Goal: Contribute content: Contribute content

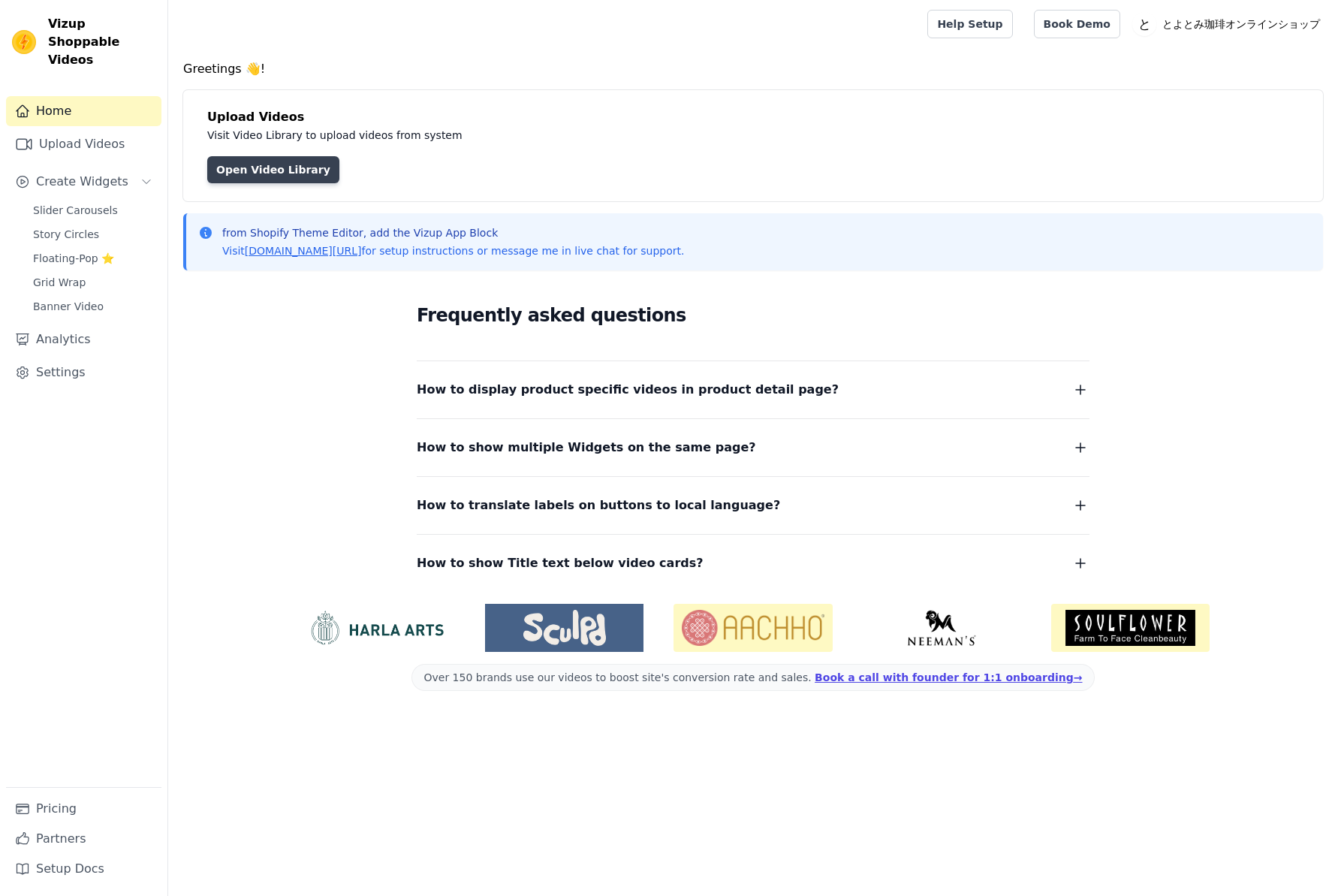
click at [287, 175] on link "Open Video Library" at bounding box center [273, 169] width 132 height 27
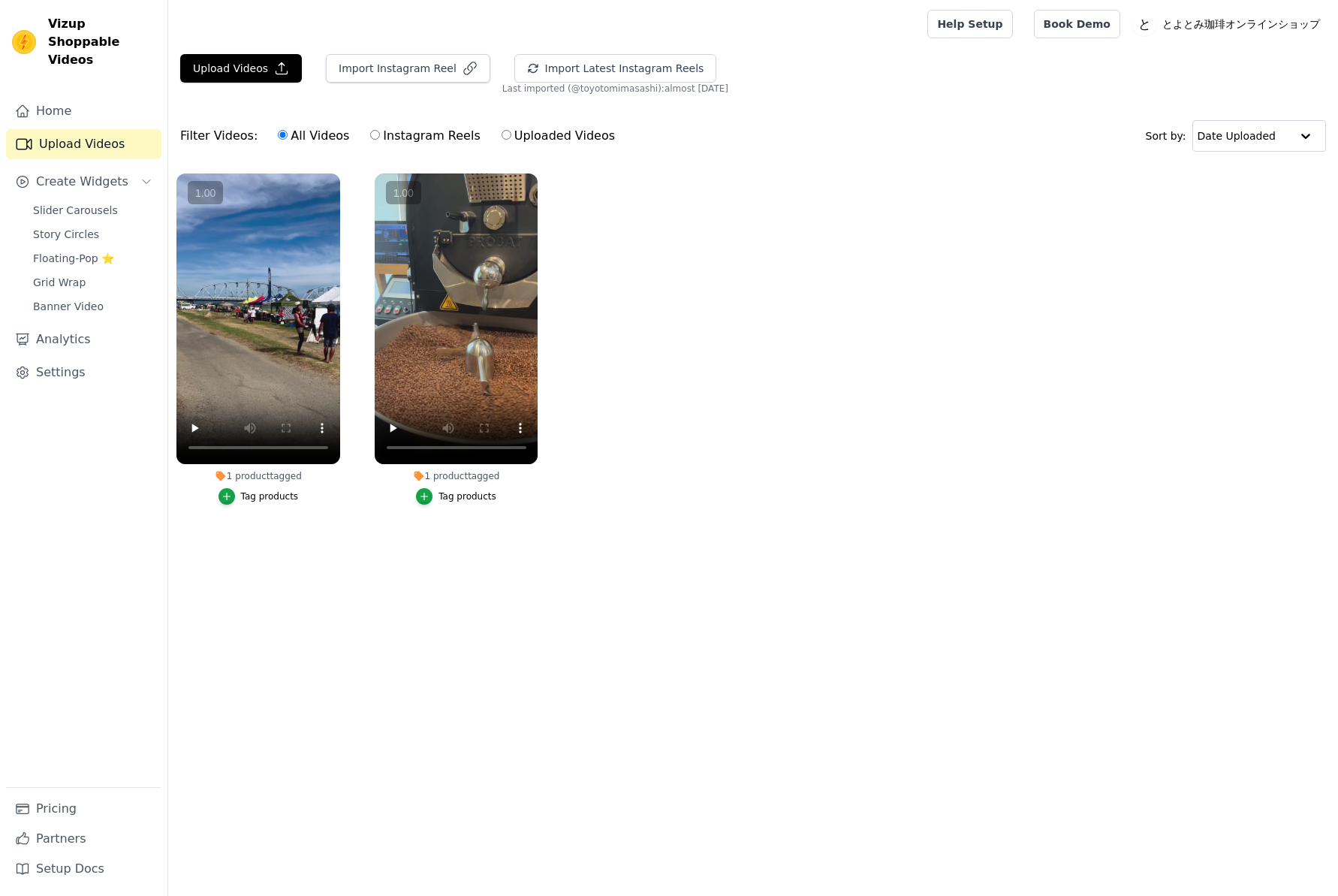
click at [386, 137] on label "Instagram Reels" at bounding box center [425, 135] width 111 height 19
click at [380, 137] on input "Instagram Reels" at bounding box center [375, 134] width 10 height 10
radio input "true"
click at [501, 138] on label "Uploaded Videos" at bounding box center [558, 135] width 115 height 19
click at [501, 138] on input "Uploaded Videos" at bounding box center [506, 134] width 10 height 10
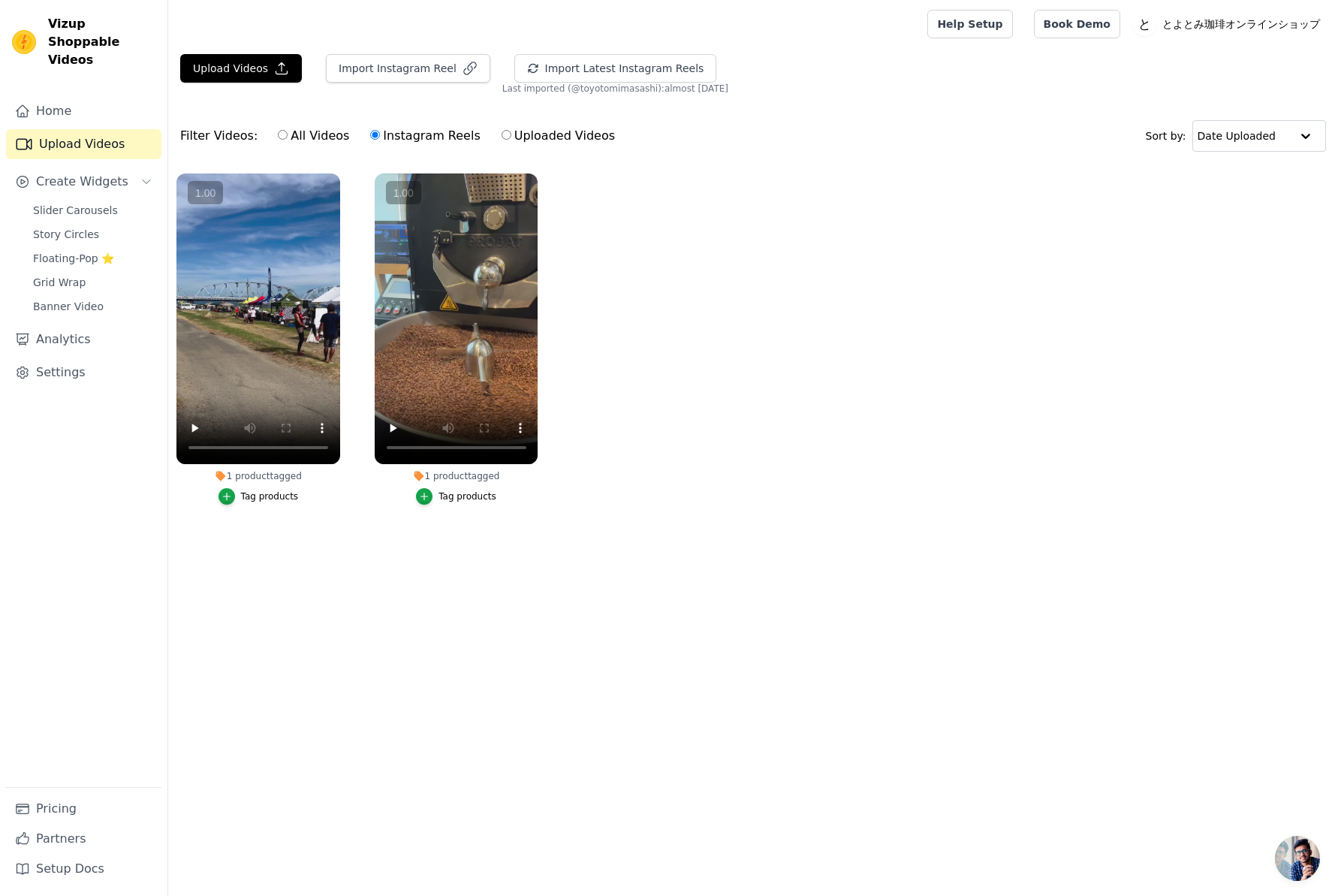
radio input "true"
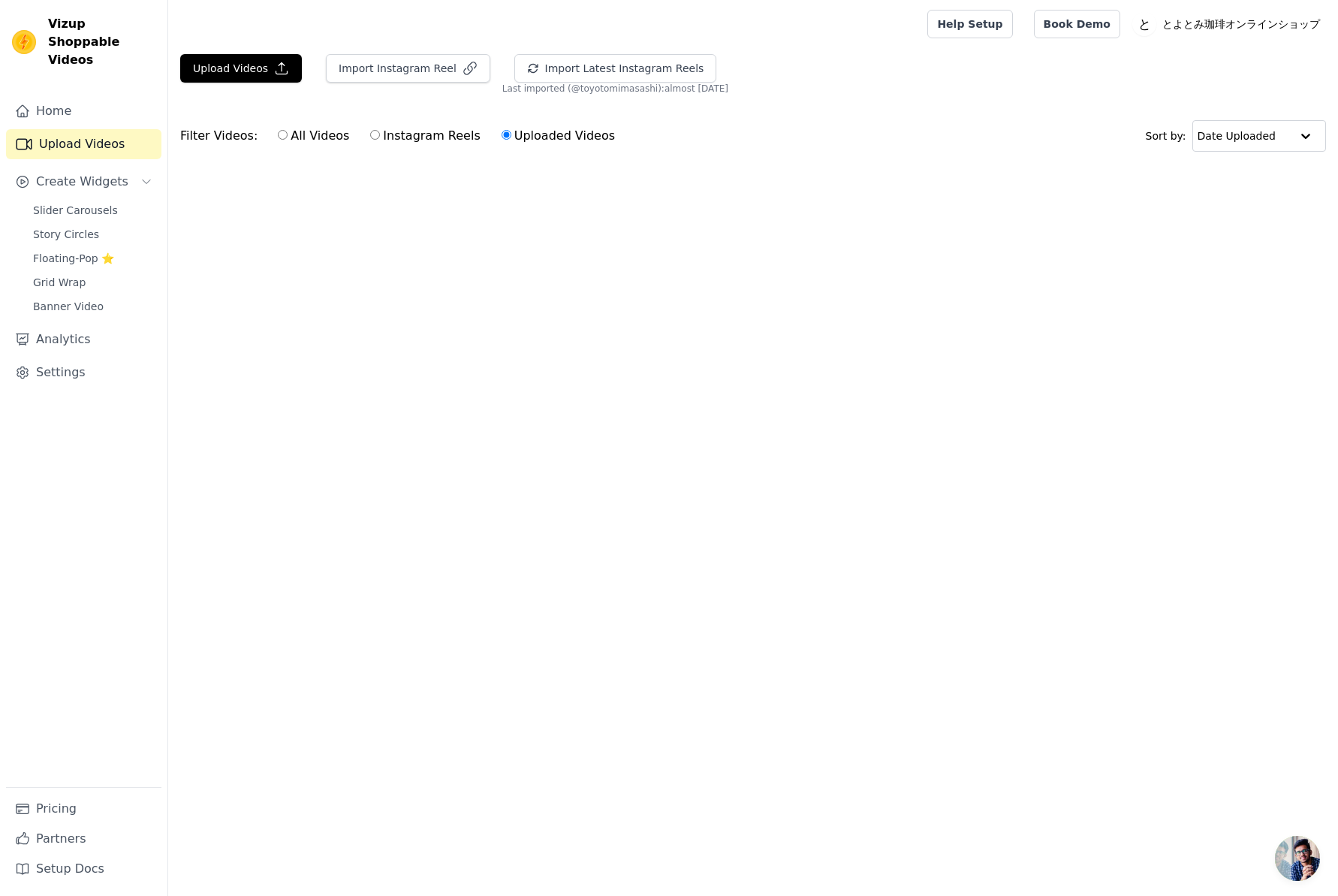
click at [370, 139] on input "Instagram Reels" at bounding box center [375, 134] width 10 height 10
radio input "true"
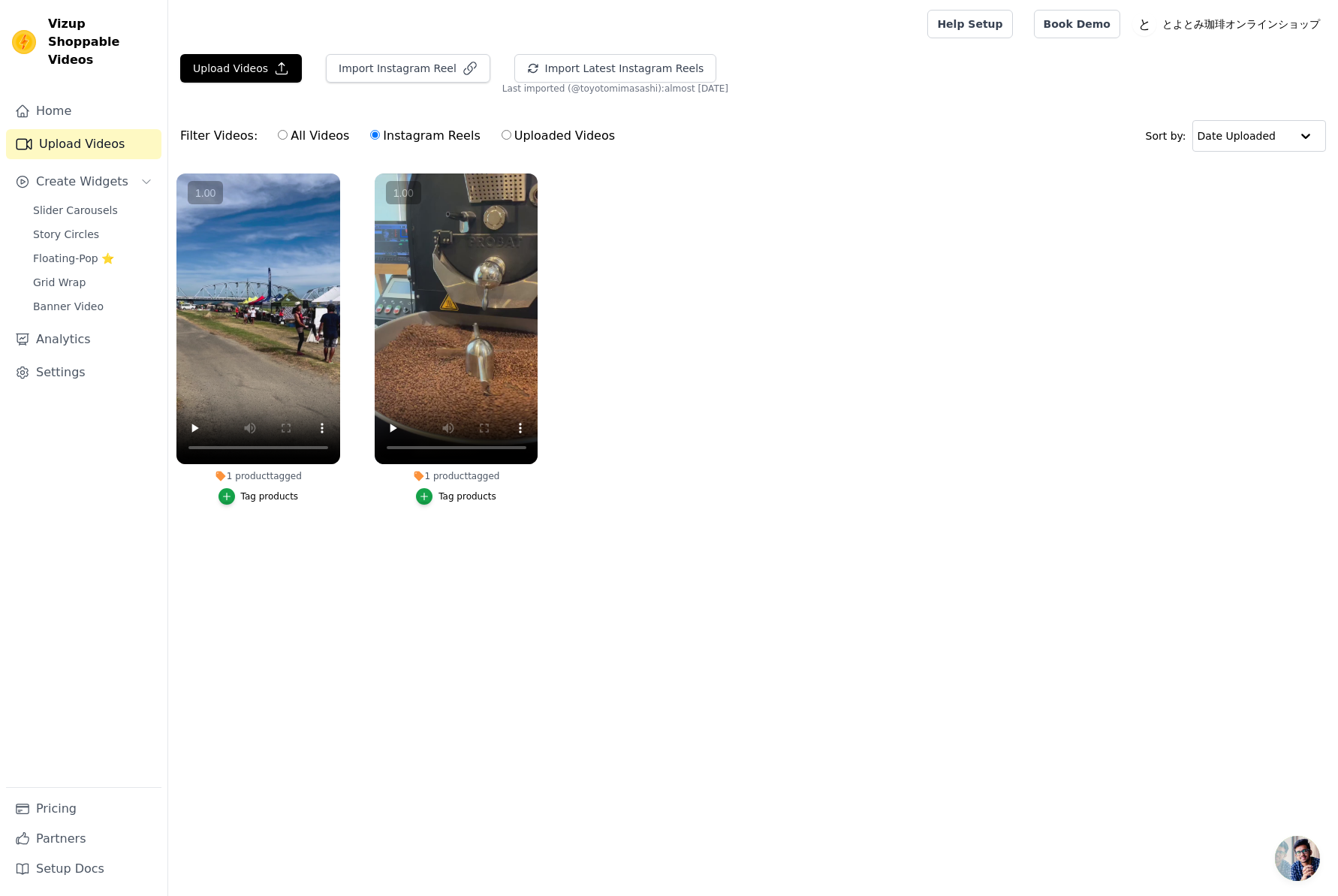
click at [278, 140] on input "All Videos" at bounding box center [283, 134] width 10 height 10
radio input "true"
click at [369, 141] on label "Instagram Reels" at bounding box center [425, 135] width 111 height 19
click at [370, 140] on input "Instagram Reels" at bounding box center [375, 134] width 10 height 10
radio input "true"
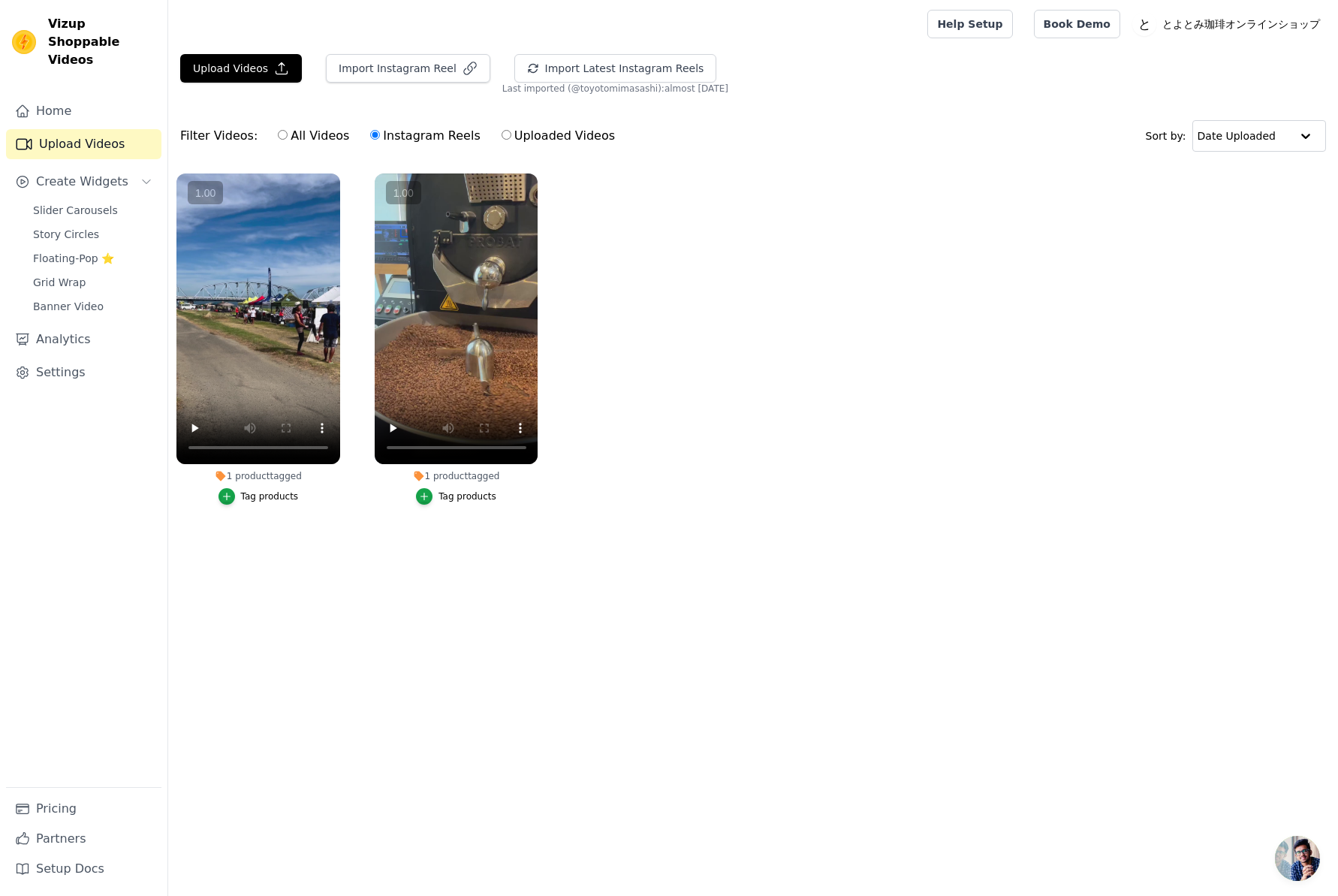
click at [501, 137] on input "Uploaded Videos" at bounding box center [506, 134] width 10 height 10
radio input "true"
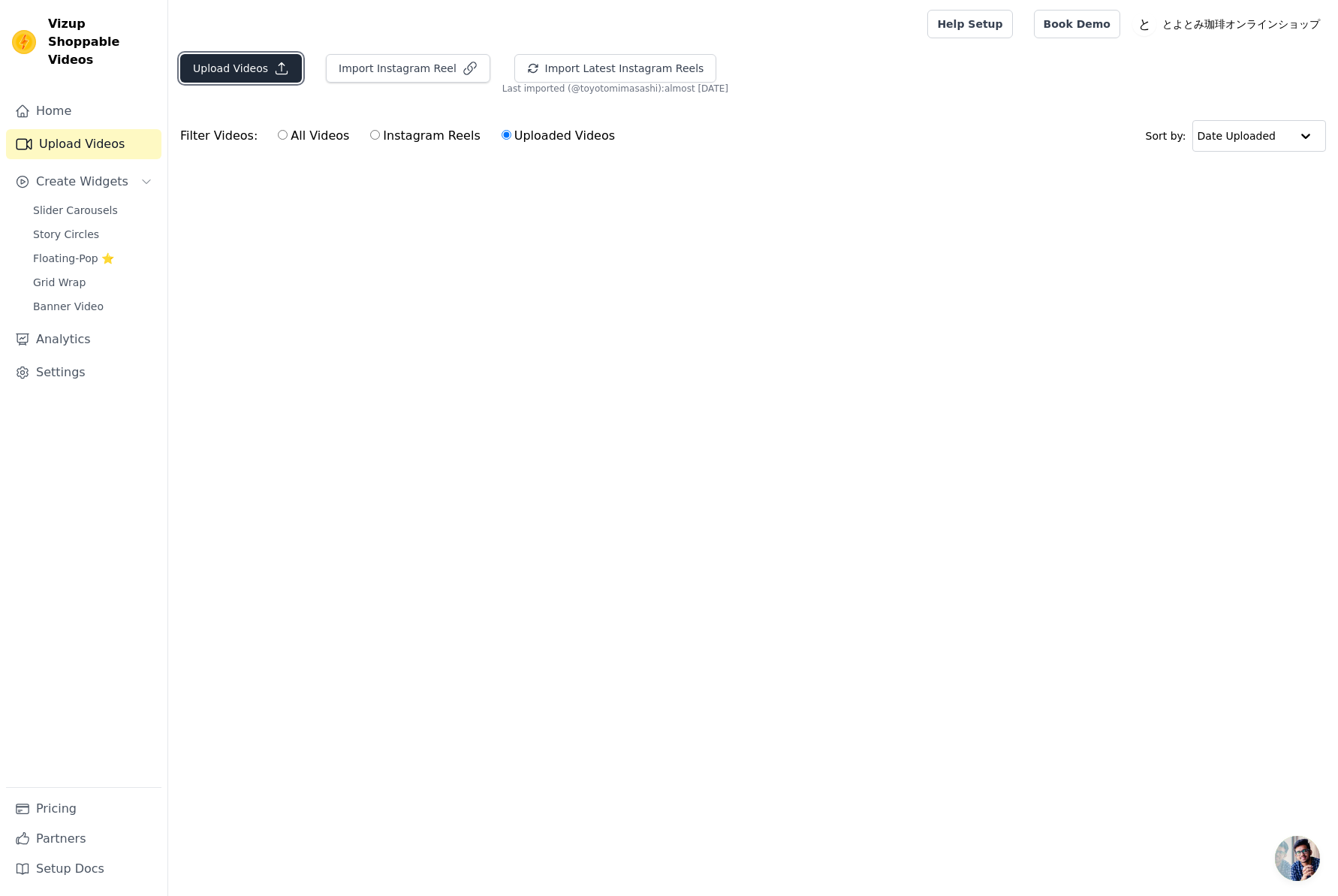
click at [269, 70] on button "Upload Videos" at bounding box center [240, 68] width 121 height 29
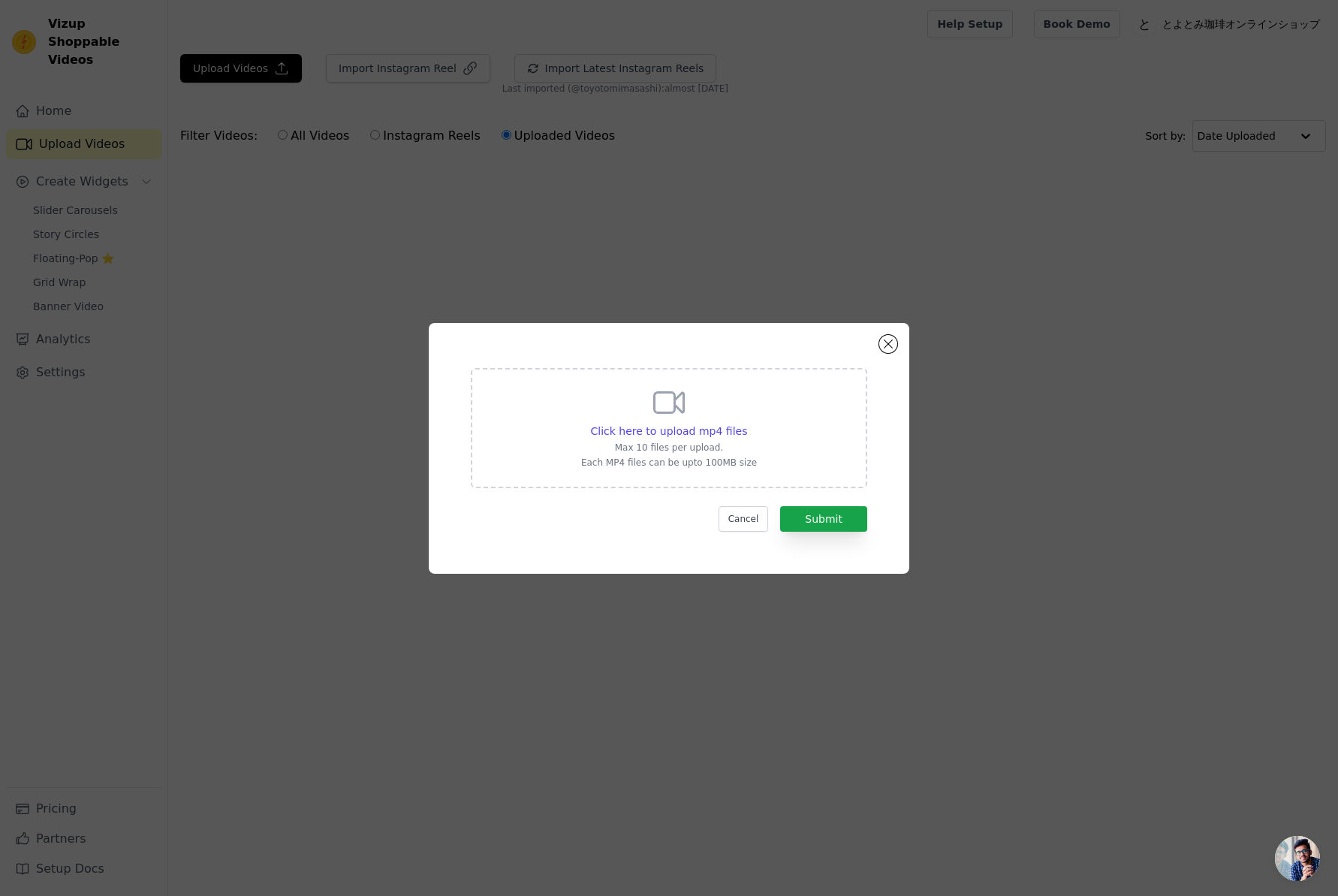
click at [677, 446] on p "Max 10 files per upload." at bounding box center [668, 448] width 175 height 12
click at [746, 423] on input "Click here to upload mp4 files Max 10 files per upload. Each MP4 files can be u…" at bounding box center [746, 423] width 1 height 1
type input "C:\fakepath\アイスコーヒー特別割引のご案内20250904.mp4"
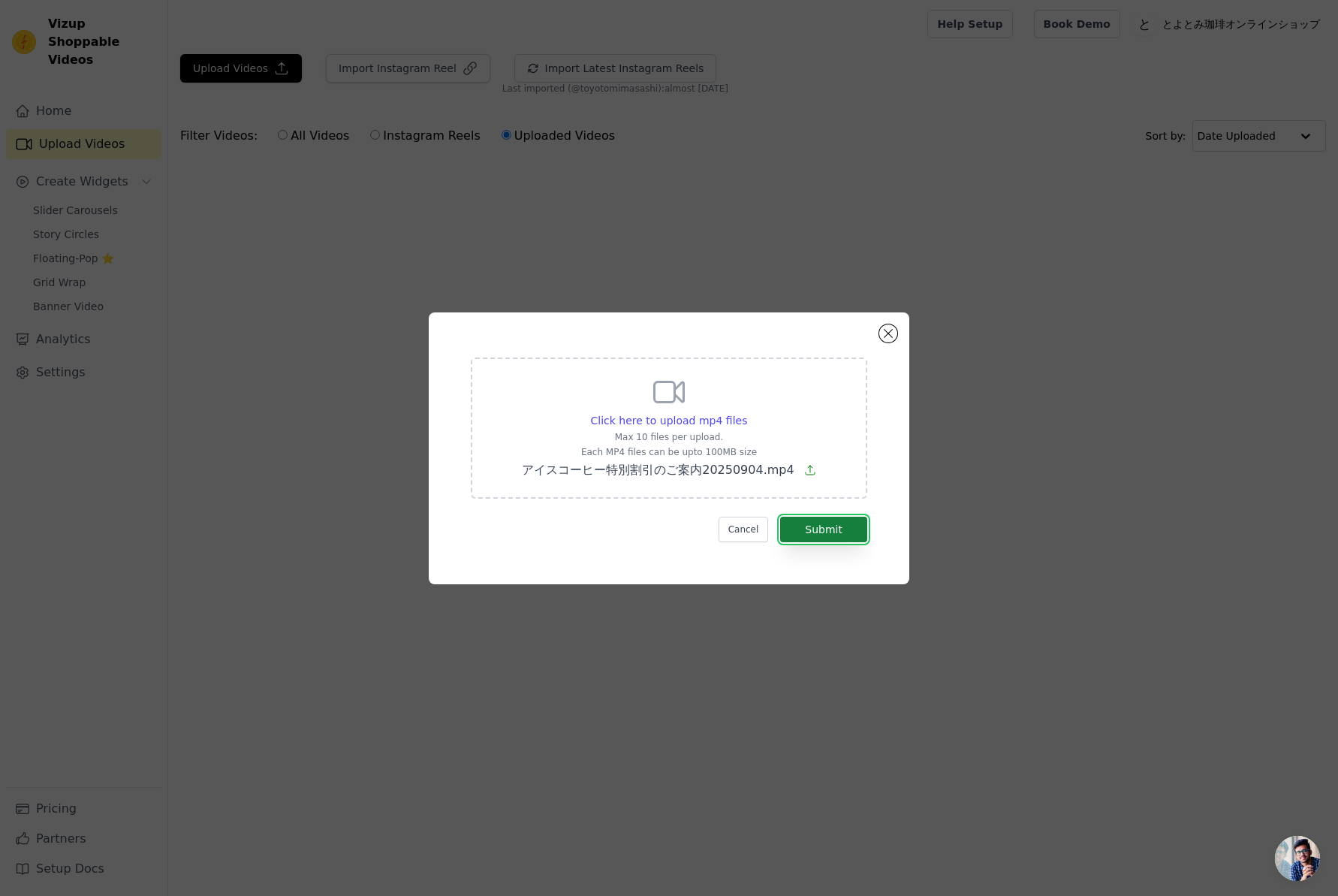
click at [820, 536] on button "Submit" at bounding box center [824, 529] width 87 height 25
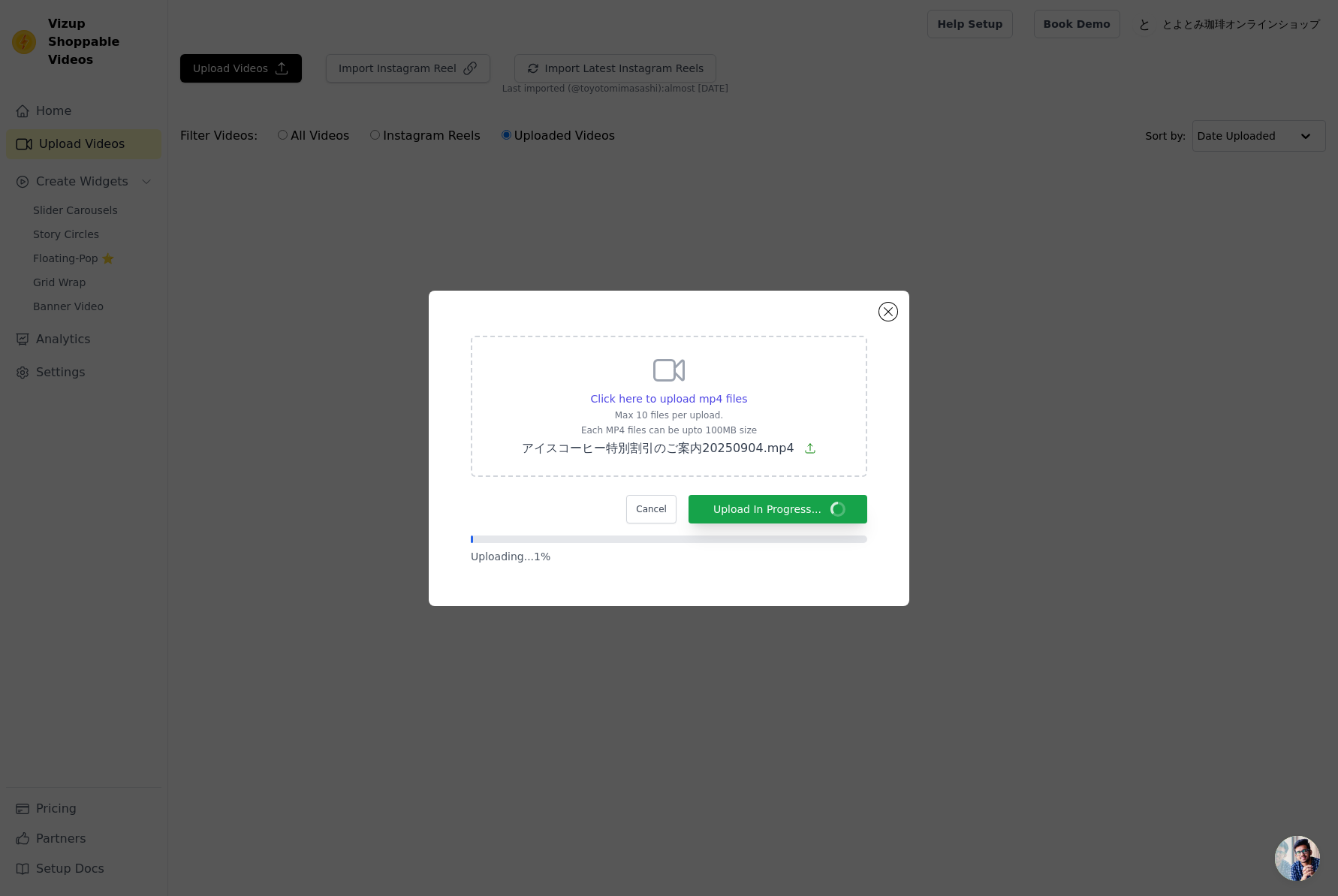
click at [1166, 297] on div "Click here to upload mp4 files Max 10 files per upload. Each MP4 files can be u…" at bounding box center [669, 448] width 1290 height 363
